Goal: Navigation & Orientation: Find specific page/section

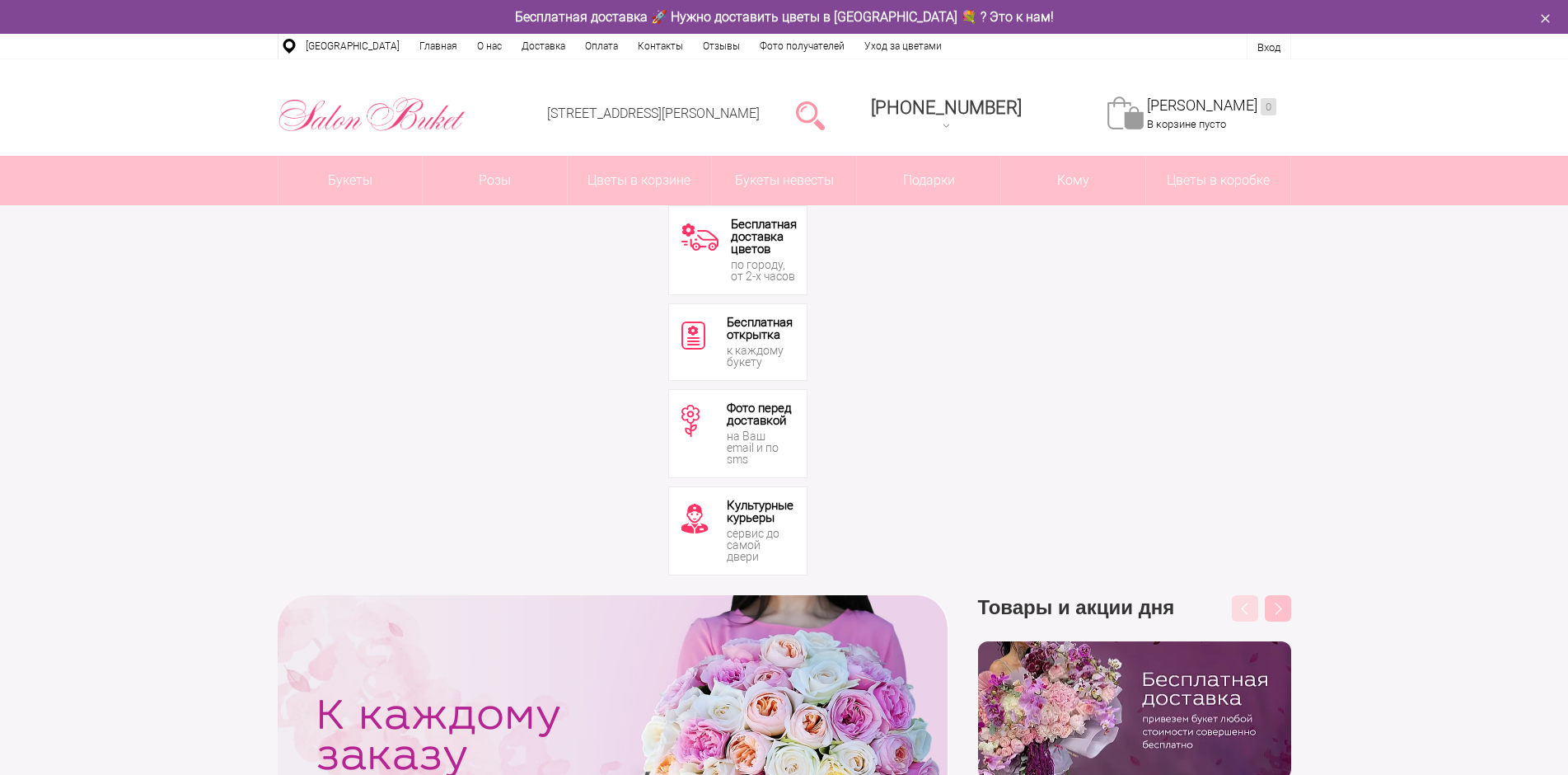
drag, startPoint x: 692, startPoint y: 417, endPoint x: 1254, endPoint y: 507, distance: 569.2
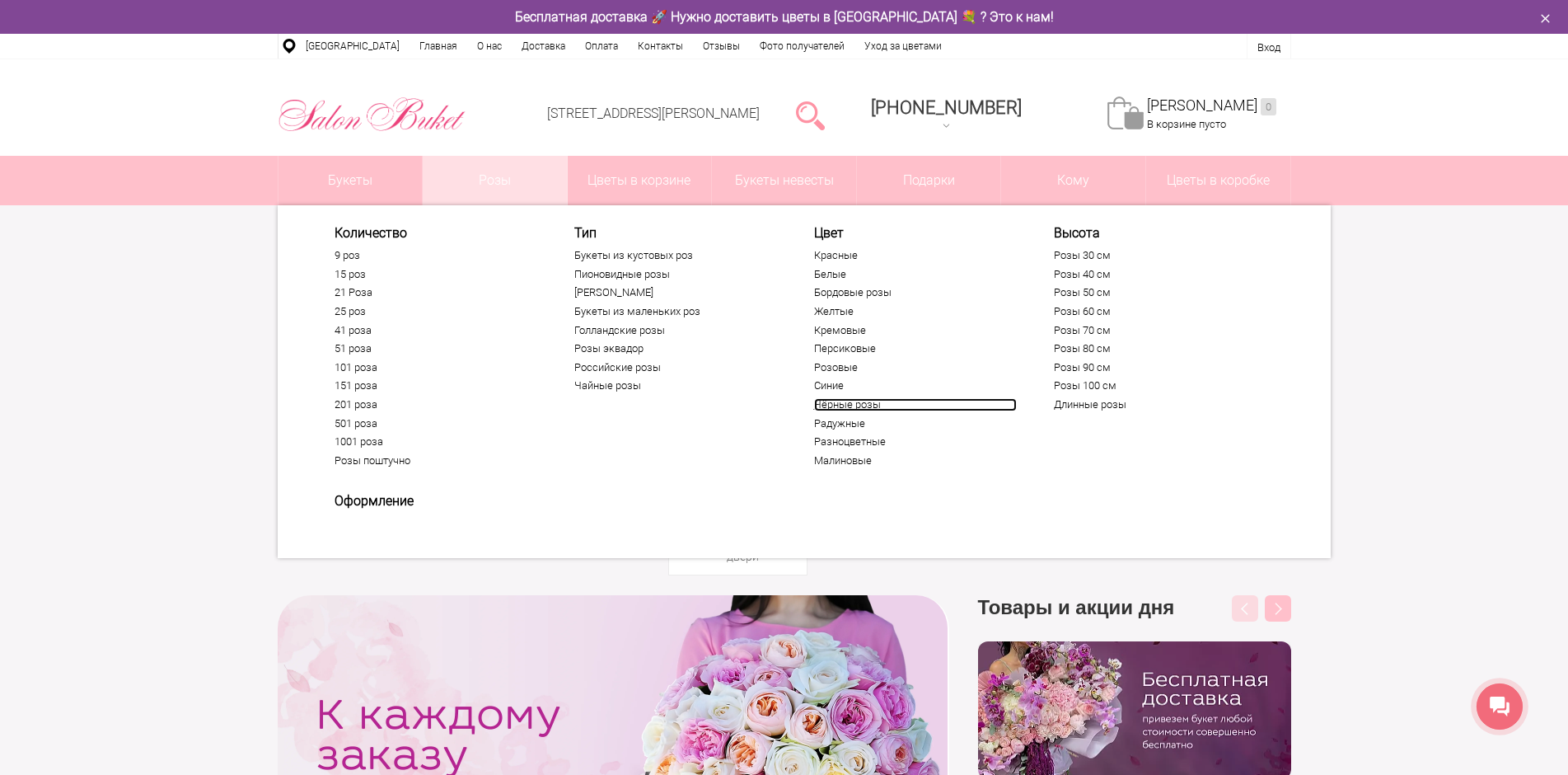
click at [870, 403] on link "Чёрные розы" at bounding box center [915, 404] width 203 height 13
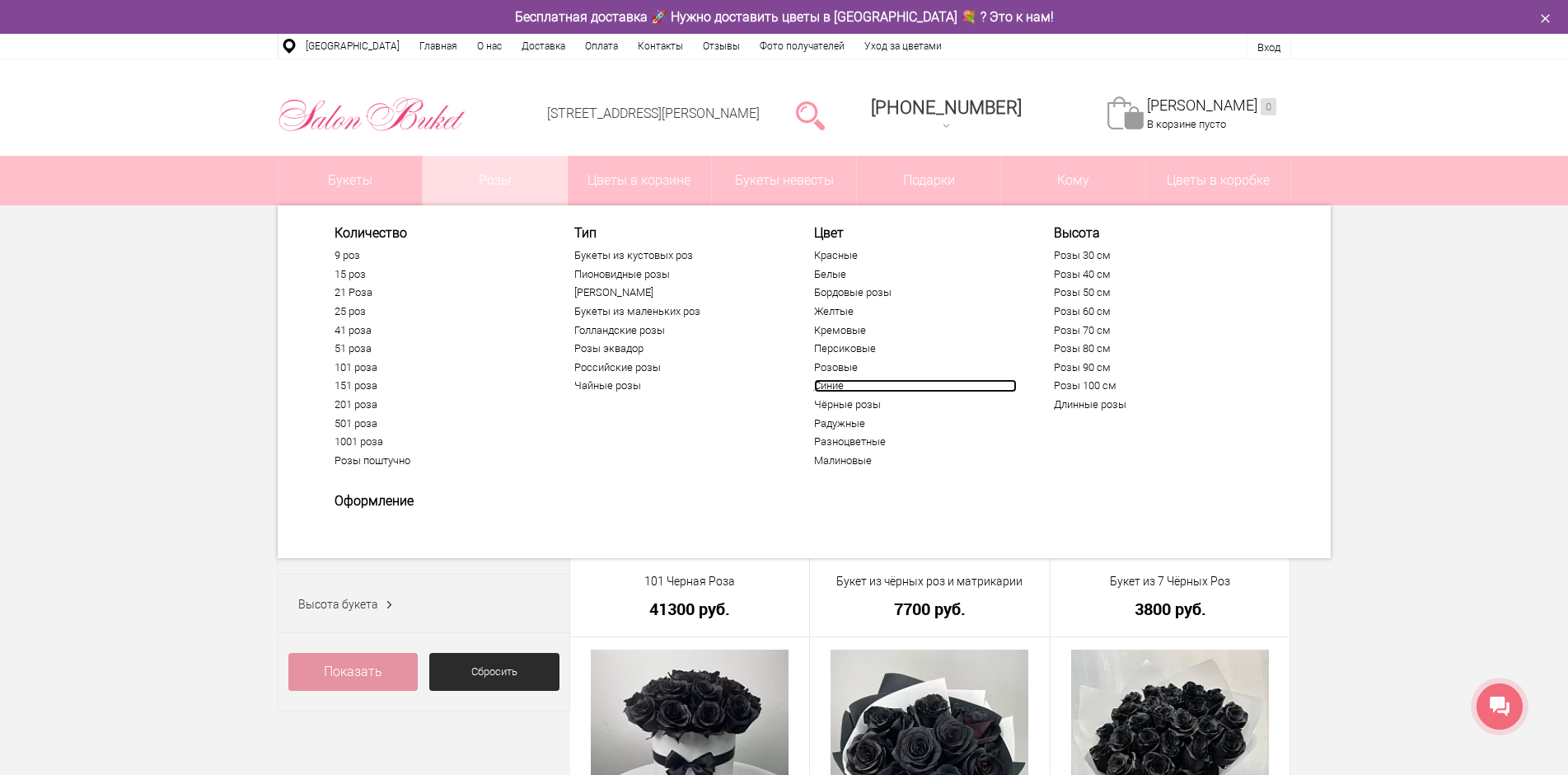
click at [842, 383] on link "Синие" at bounding box center [915, 385] width 203 height 13
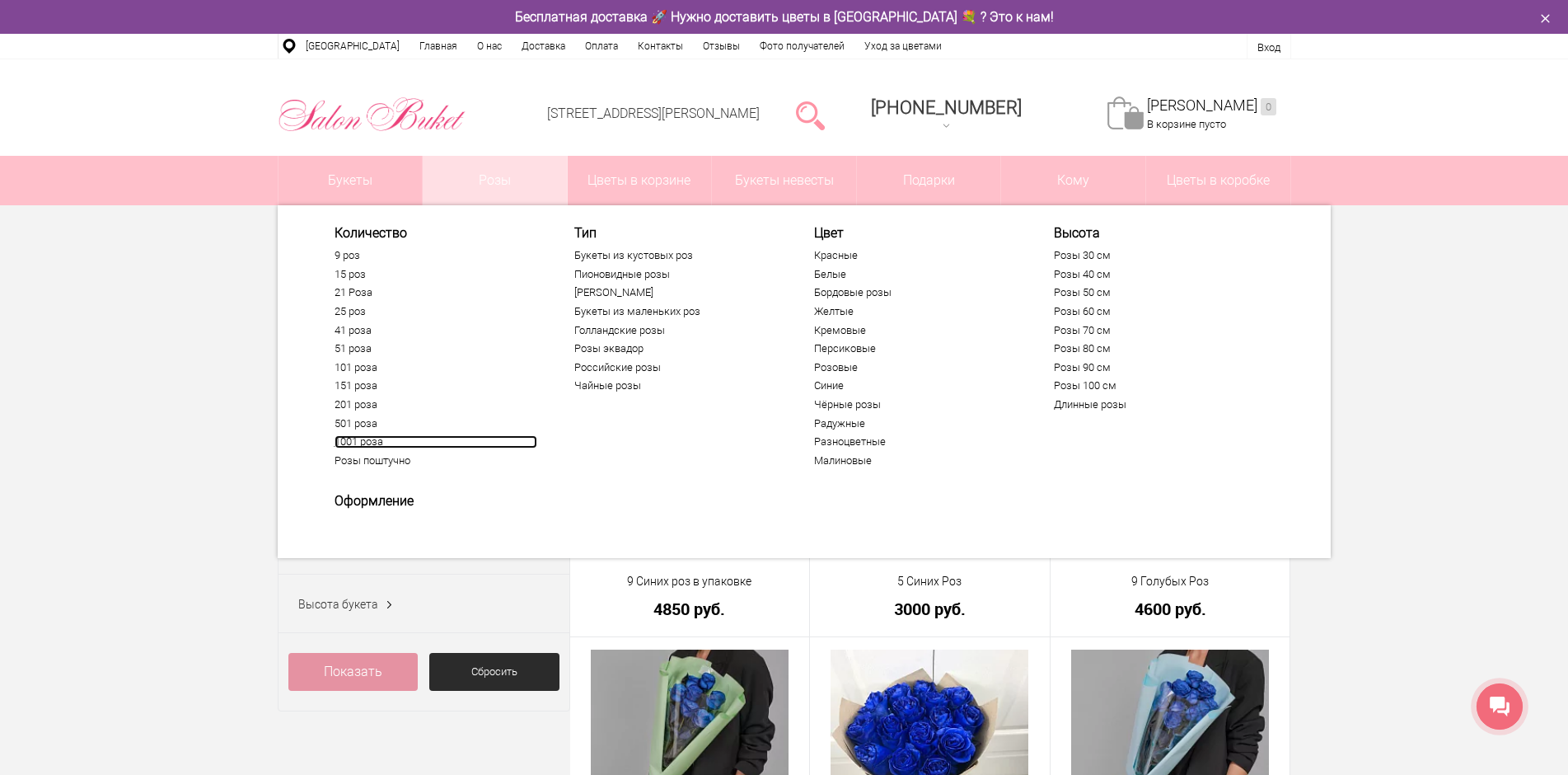
click at [368, 436] on link "1001 роза" at bounding box center [436, 442] width 203 height 13
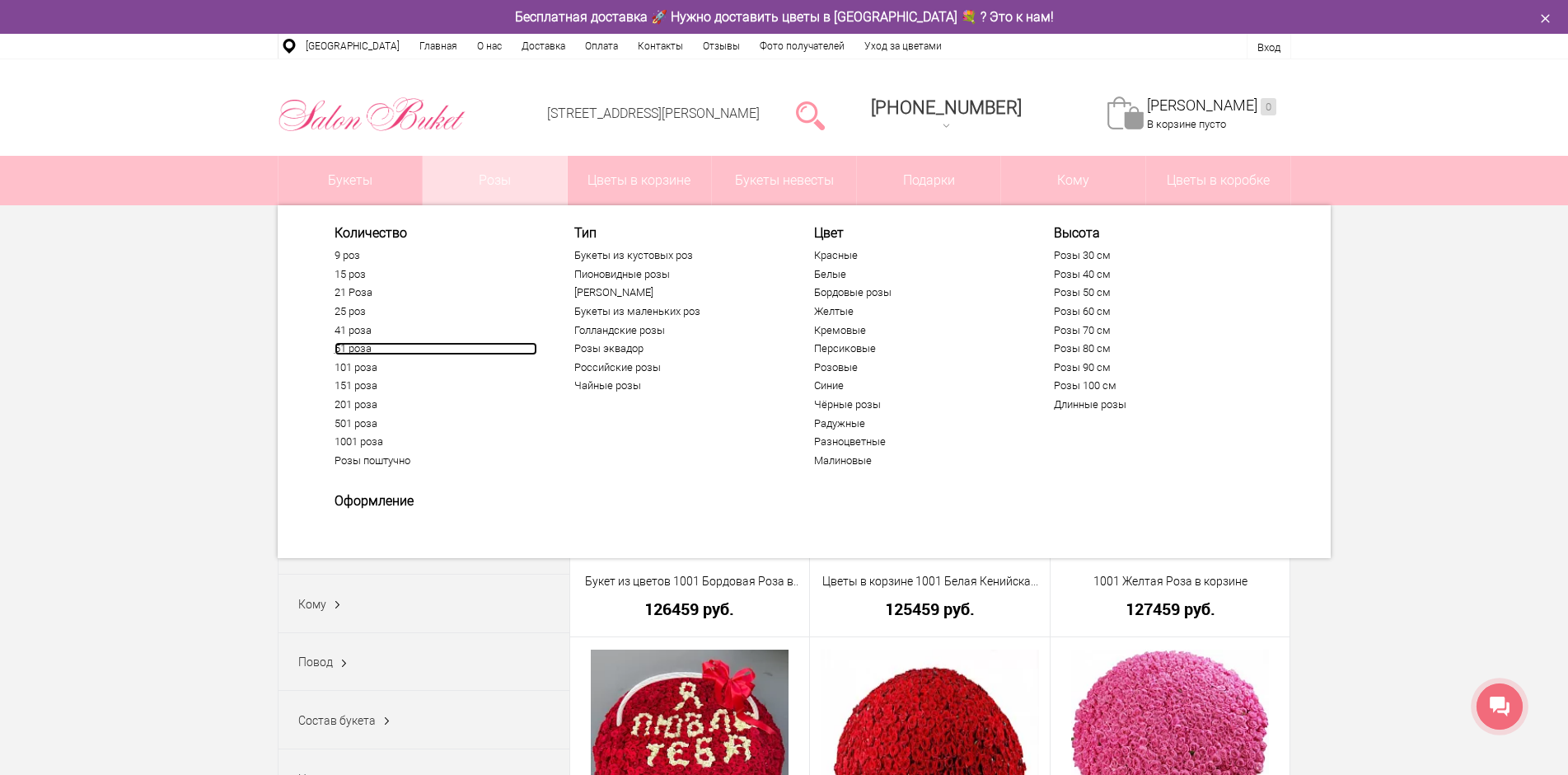
click at [359, 346] on link "51 роза" at bounding box center [436, 348] width 203 height 13
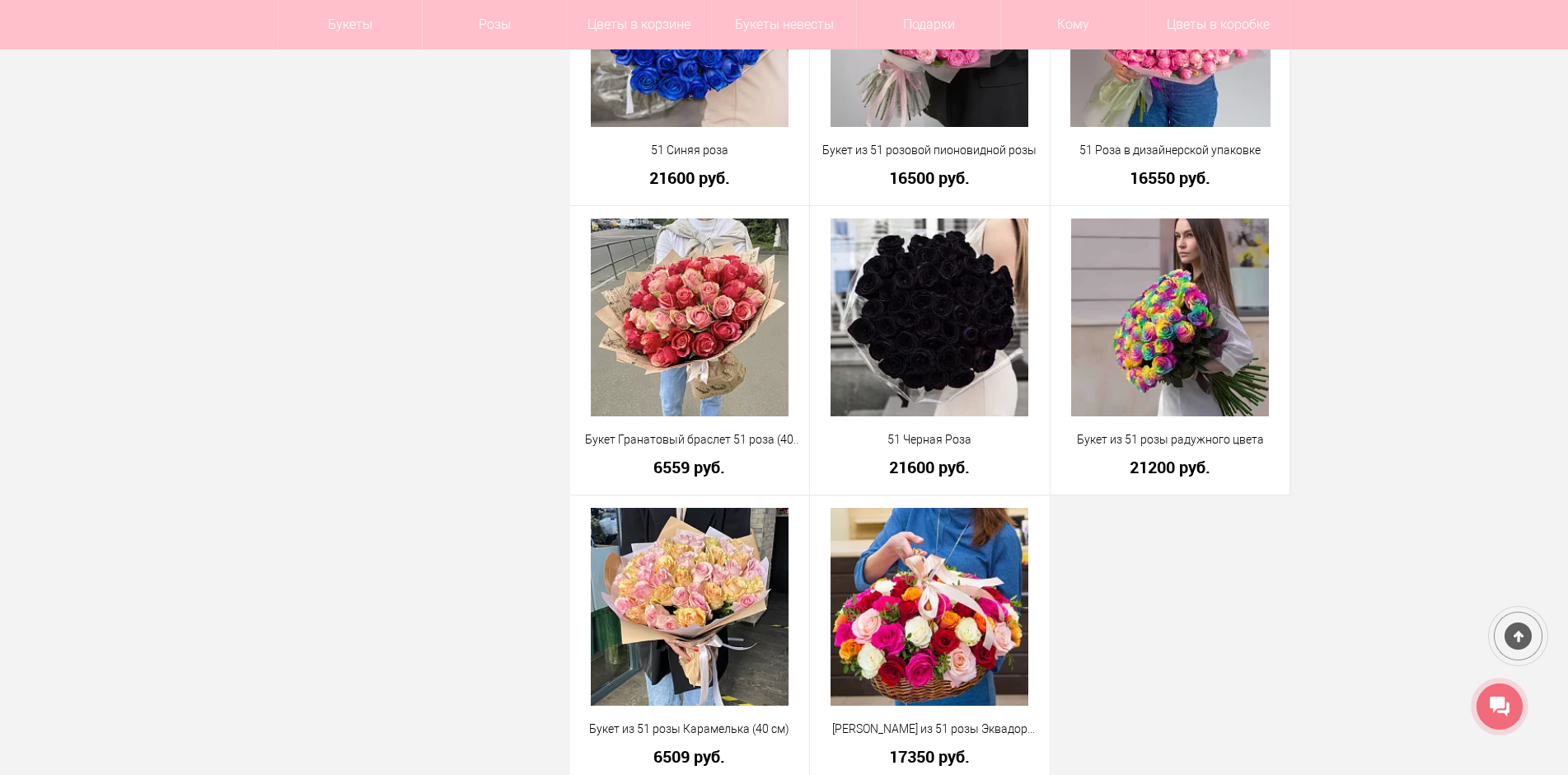
scroll to position [3793, 0]
